Goal: Navigation & Orientation: Find specific page/section

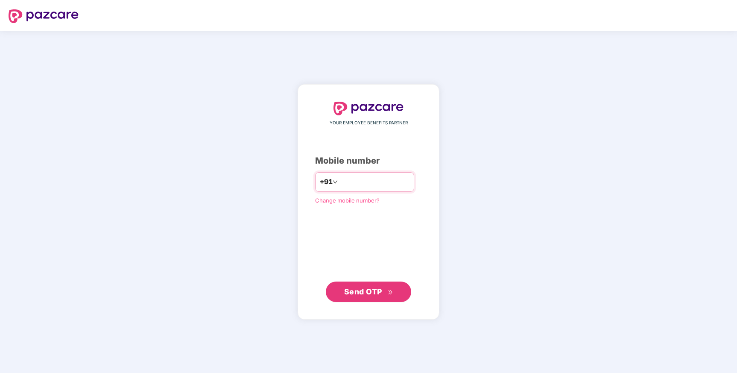
type input "**********"
click at [364, 292] on span "Send OTP" at bounding box center [363, 290] width 38 height 9
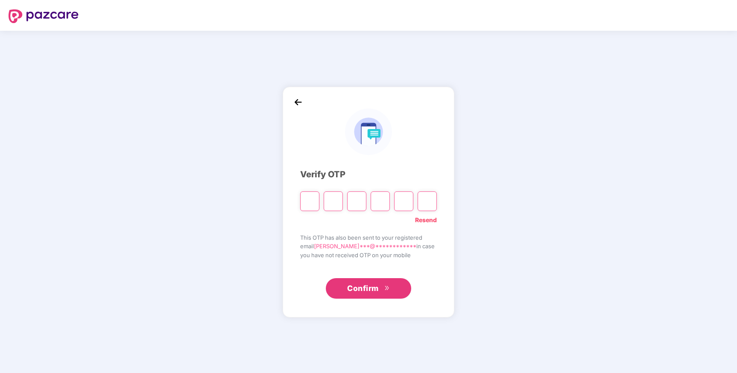
type input "*"
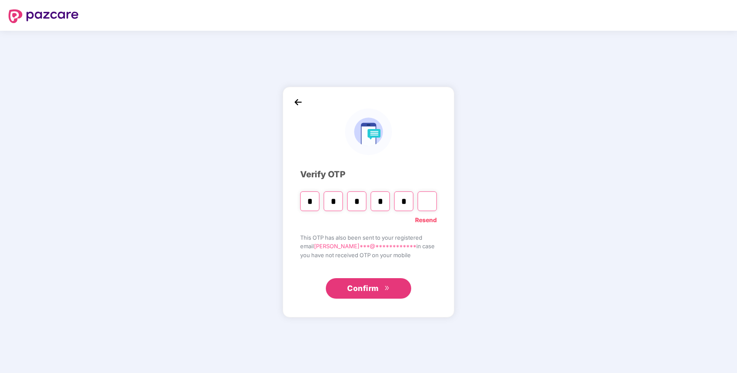
type input "*"
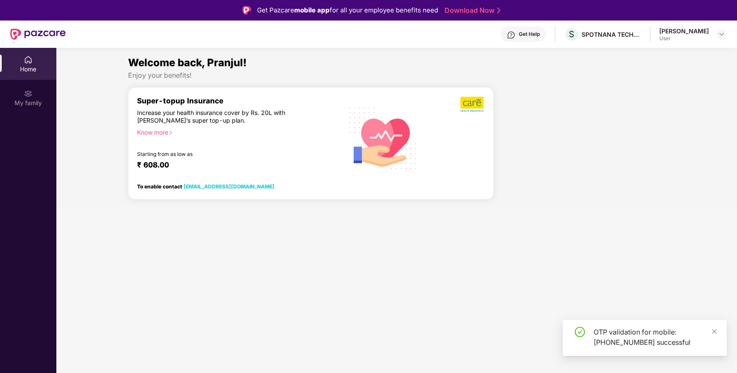
click at [712, 326] on div "OTP validation for mobile: [PHONE_NUMBER] successful" at bounding box center [645, 338] width 164 height 36
click at [713, 330] on icon "close" at bounding box center [714, 331] width 6 height 6
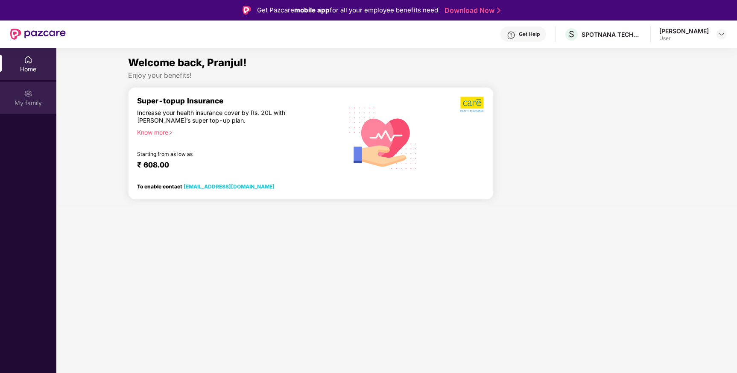
click at [35, 95] on div "My family" at bounding box center [28, 98] width 56 height 32
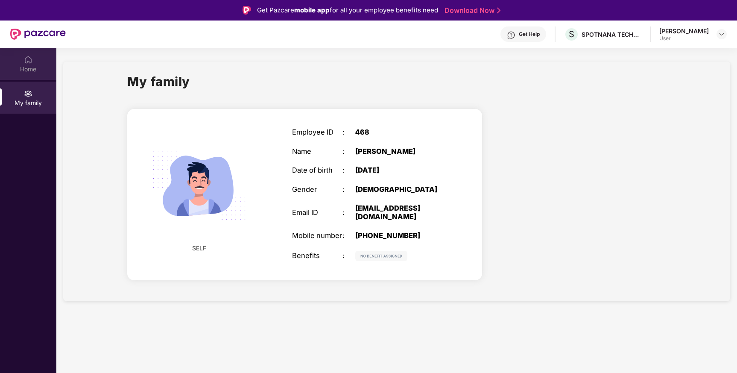
click at [32, 73] on div "Home" at bounding box center [28, 64] width 56 height 32
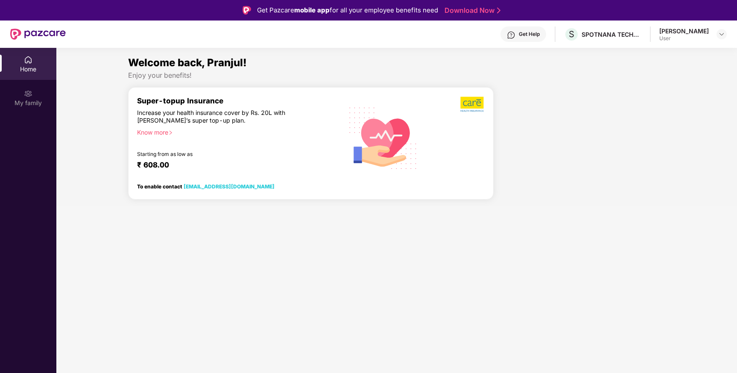
click at [197, 146] on div "Super-topup Insurance Increase your health insurance cover by Rs. 20L with [PER…" at bounding box center [238, 137] width 203 height 83
click at [628, 38] on div "SPOTNANA TECHNOLOGY PRIVATE LIMITED" at bounding box center [612, 34] width 60 height 8
click at [719, 38] on div at bounding box center [721, 34] width 10 height 10
click at [459, 222] on section "Welcome back, Pranjul! Enjoy your benefits! Super-topup Insurance Increase your…" at bounding box center [396, 234] width 681 height 373
click at [27, 92] on img at bounding box center [28, 93] width 9 height 9
